Goal: Information Seeking & Learning: Learn about a topic

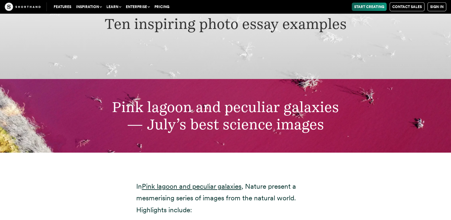
scroll to position [1887, 0]
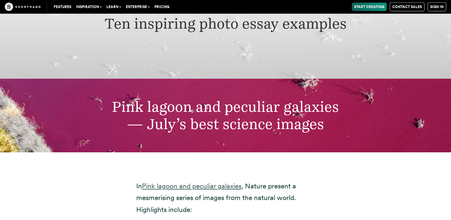
click at [193, 182] on link "Pink lagoon and peculiar galaxies" at bounding box center [192, 186] width 100 height 8
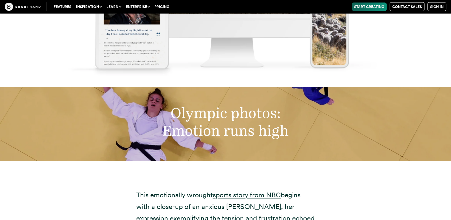
scroll to position [3444, 0]
